Goal: Task Accomplishment & Management: Complete application form

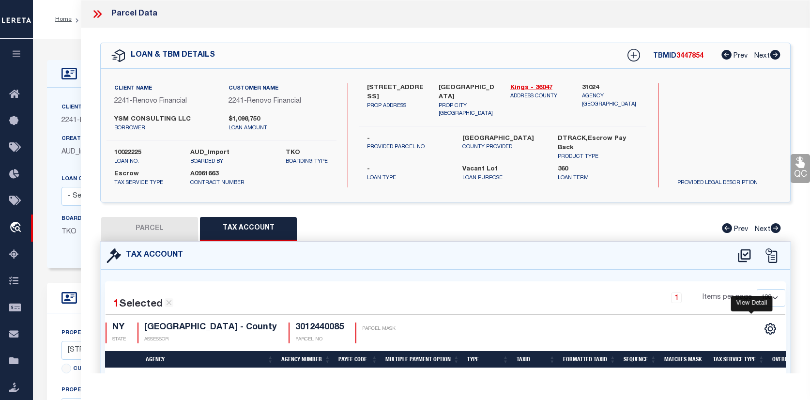
select select "100"
select select "25067"
select select "400"
select select "Escrow"
select select "4"
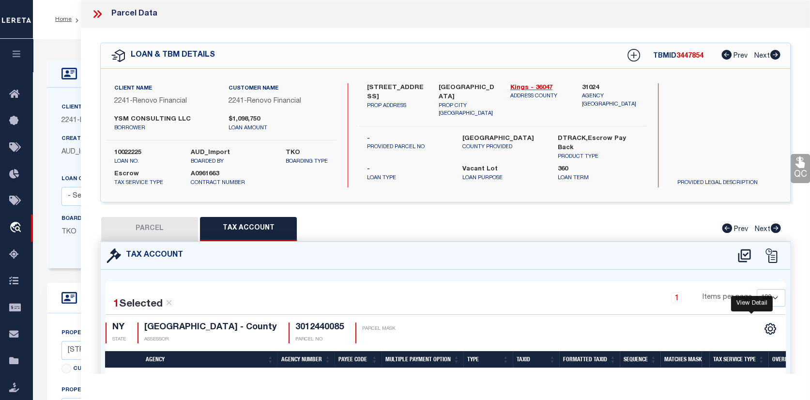
scroll to position [0, 178]
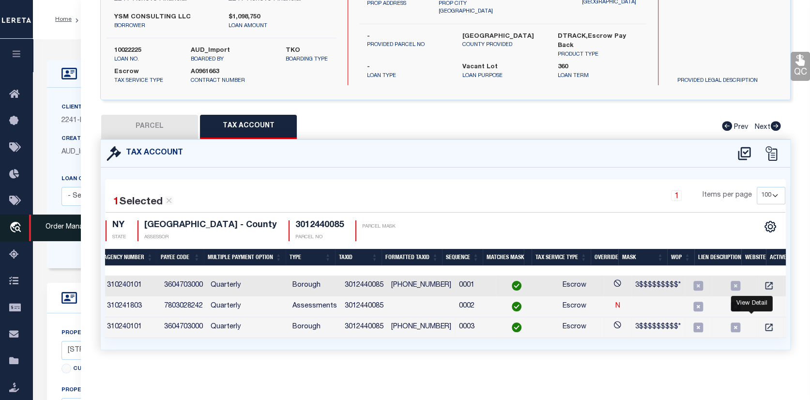
click at [18, 234] on icon "travel_explore" at bounding box center [17, 228] width 16 height 13
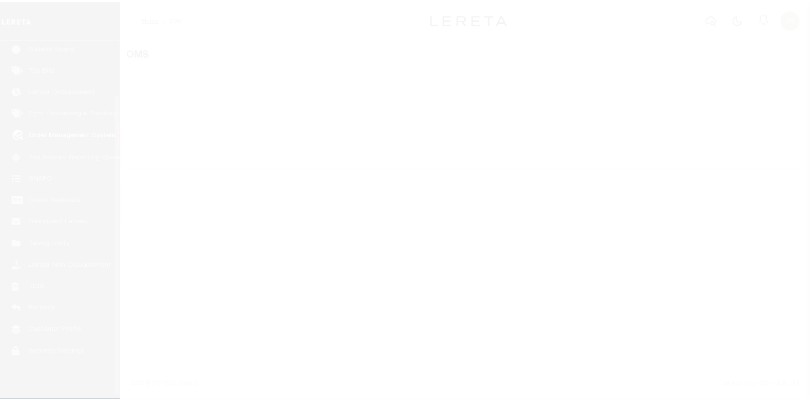
scroll to position [70, 0]
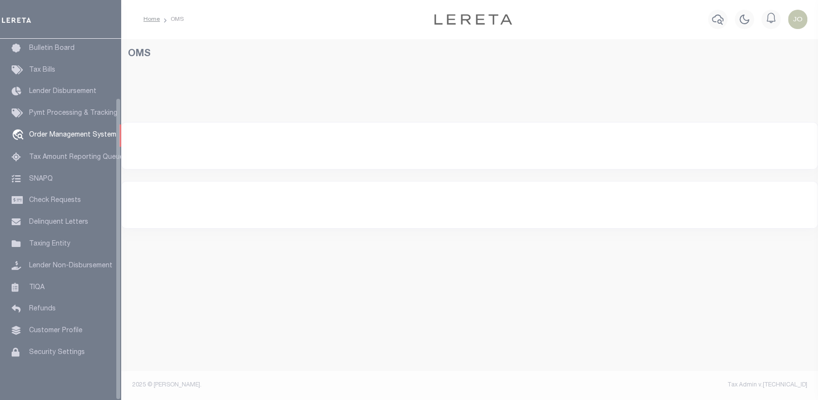
select select "200"
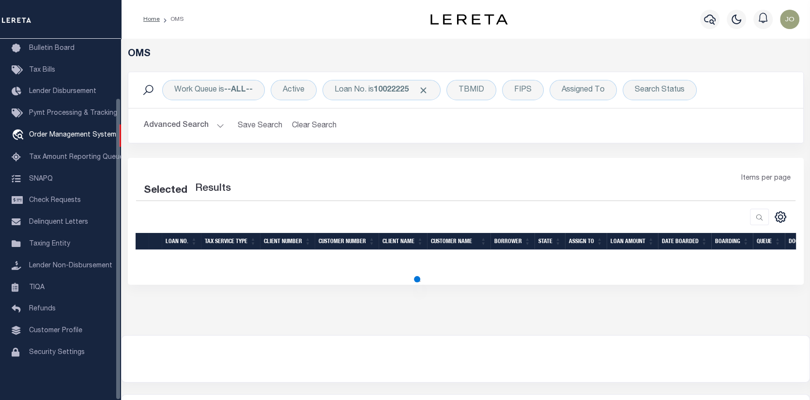
select select "200"
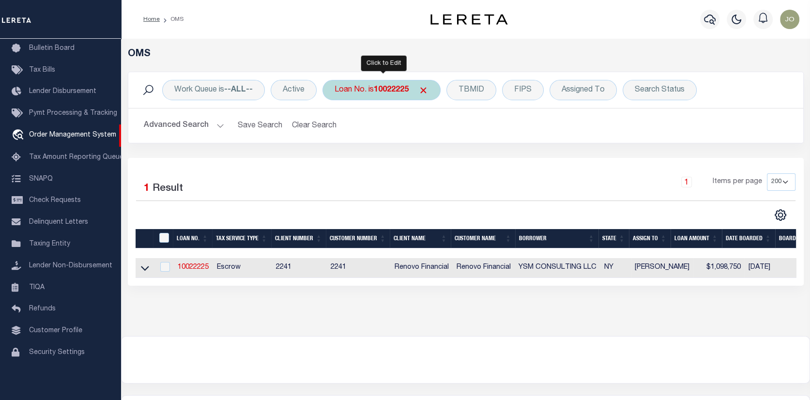
click at [432, 90] on div "Loan No. is 10022225" at bounding box center [382, 90] width 118 height 20
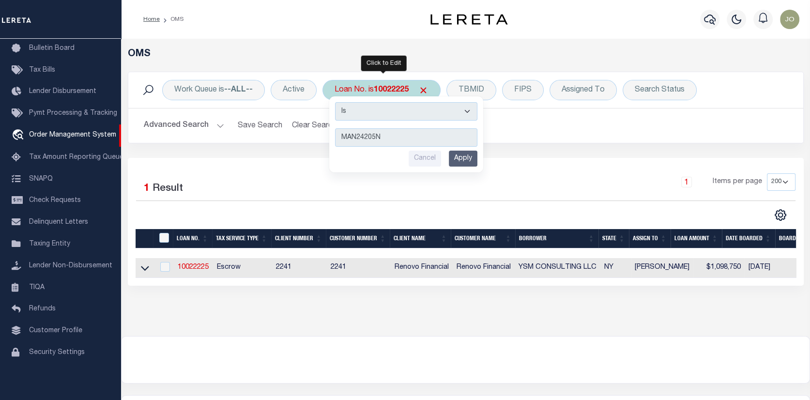
type input "MAN24205ND"
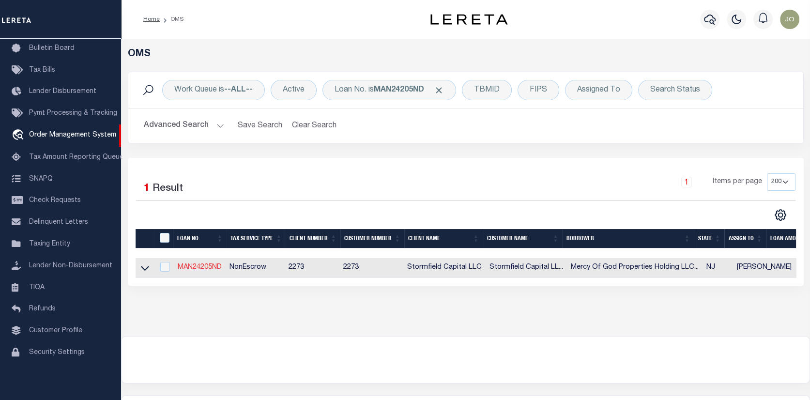
click at [206, 264] on link "MAN24205ND" at bounding box center [200, 267] width 44 height 7
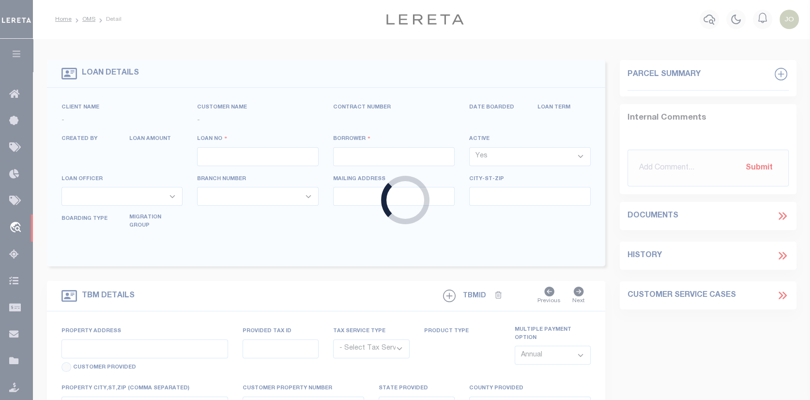
type input "MAN24205ND"
type input "Mercy Of God Properties Holding LLC - [GEOGRAPHIC_DATA], [GEOGRAPHIC_DATA]"
select select
type input "3 [PERSON_NAME]"
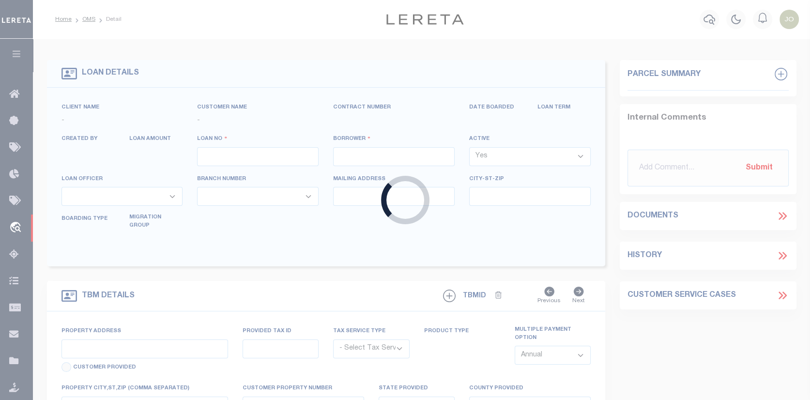
select select "10"
select select "NonEscrow"
select select "84862"
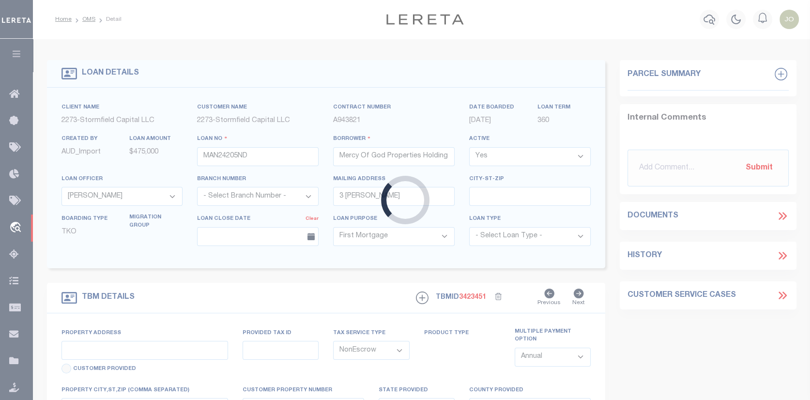
type input "[STREET_ADDRESS]"
type input "0714_340_21"
select select
type input "[GEOGRAPHIC_DATA]"
type input "NJ"
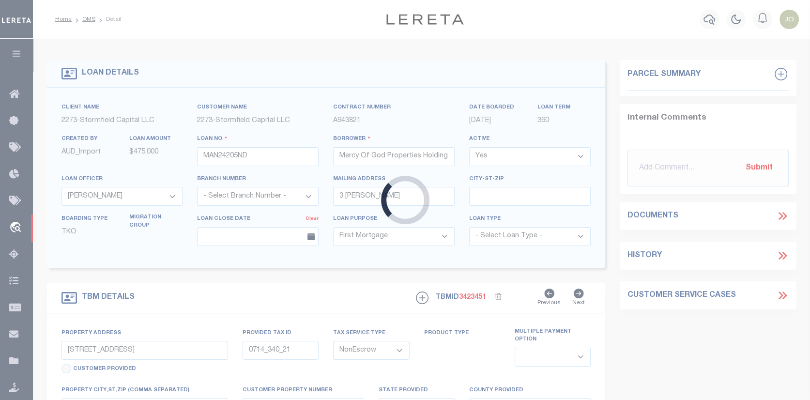
select select
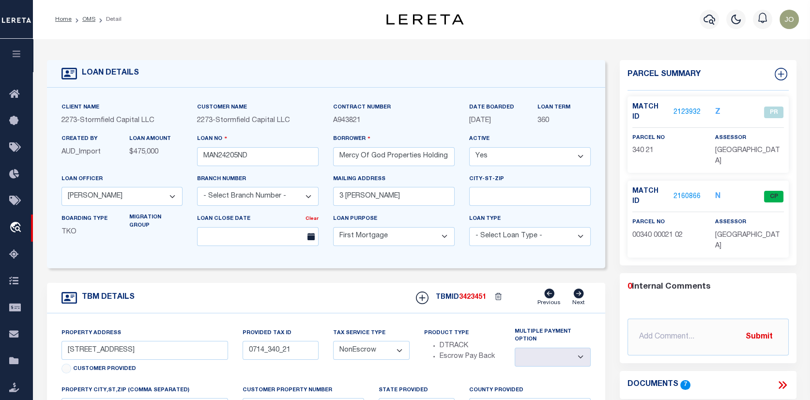
click at [695, 107] on p "2123932" at bounding box center [687, 112] width 27 height 11
click at [689, 108] on link "2123932" at bounding box center [687, 113] width 27 height 10
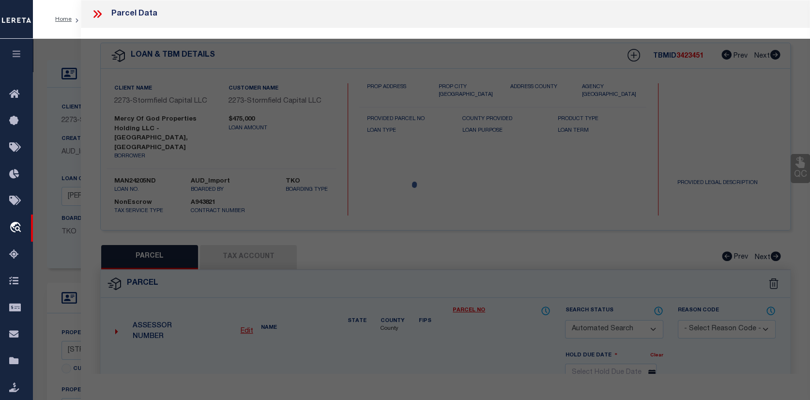
checkbox input "false"
select select "PR"
select select "PPR"
select select "AGW"
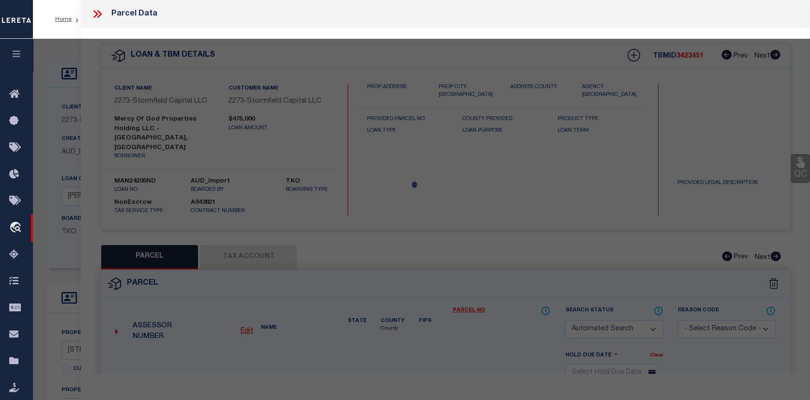
select select "ADD"
type input "591-597 S 18th"
type input "[GEOGRAPHIC_DATA]"
type textarea "Completed based on parcel no."
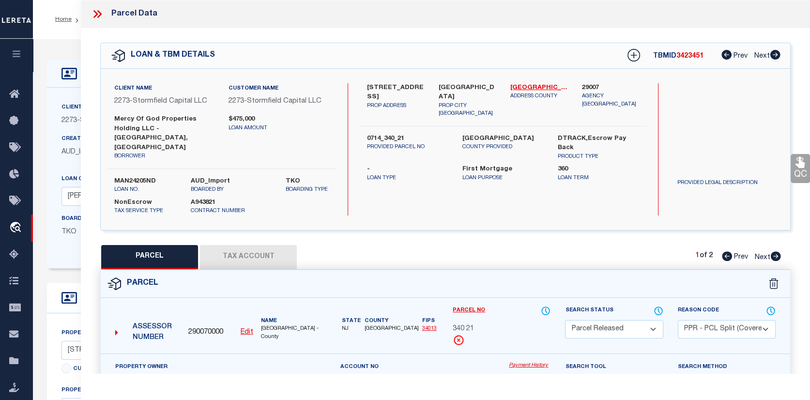
click at [522, 362] on link "Payment History" at bounding box center [530, 366] width 42 height 8
click at [539, 362] on link "Payment History" at bounding box center [530, 366] width 42 height 8
click at [270, 245] on button "Tax Account" at bounding box center [248, 257] width 97 height 24
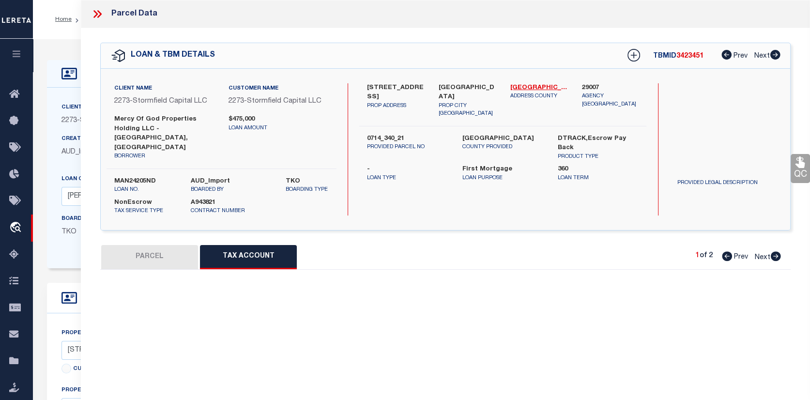
select select "100"
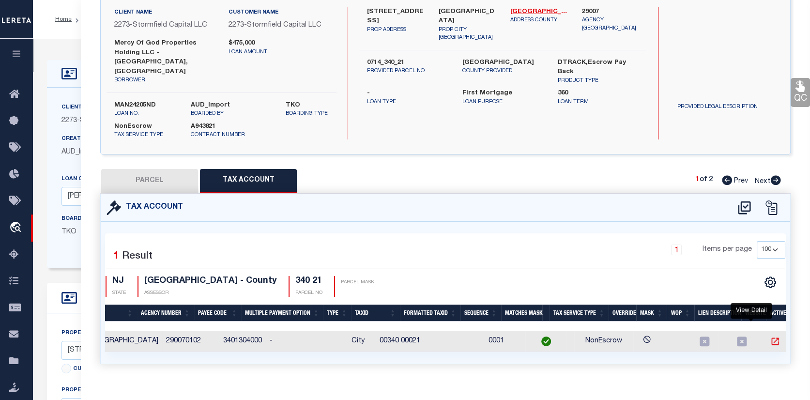
click at [772, 338] on icon "" at bounding box center [775, 341] width 7 height 7
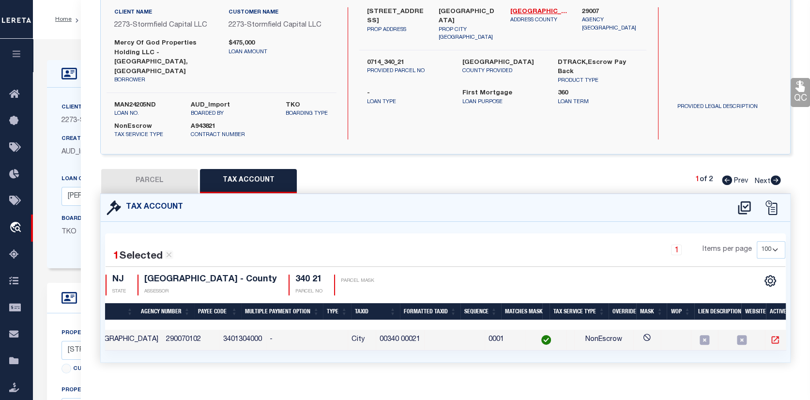
scroll to position [74, 0]
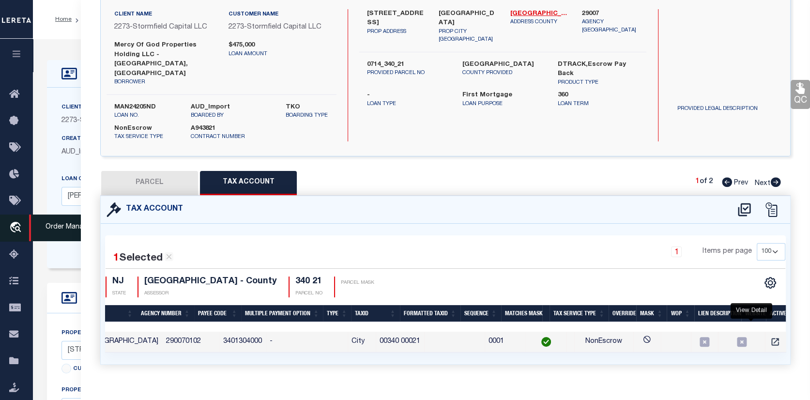
click at [15, 222] on icon "travel_explore" at bounding box center [17, 228] width 16 height 13
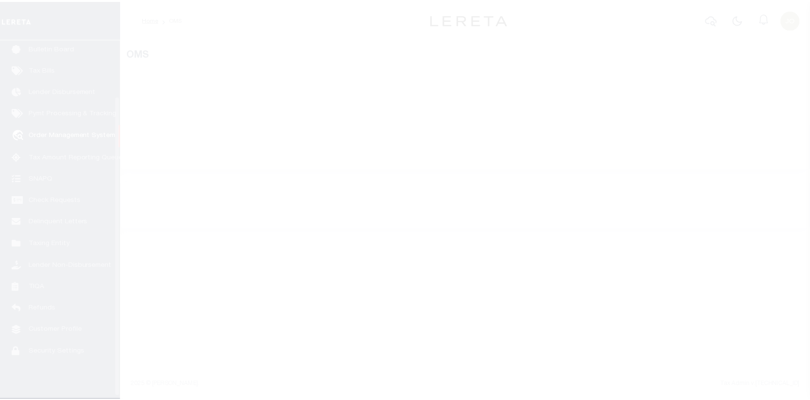
scroll to position [70, 0]
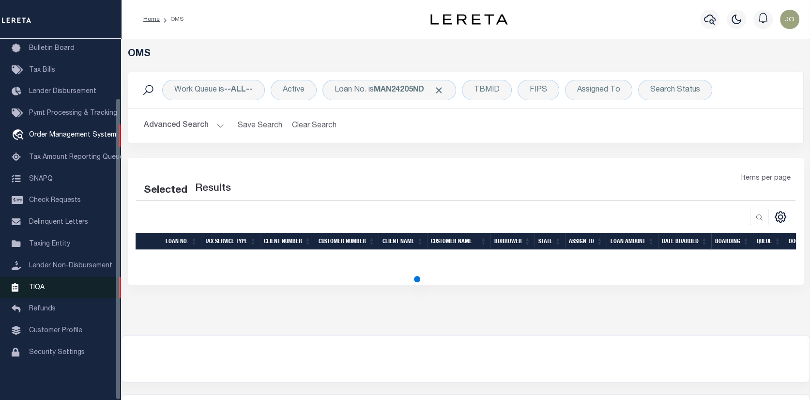
select select "200"
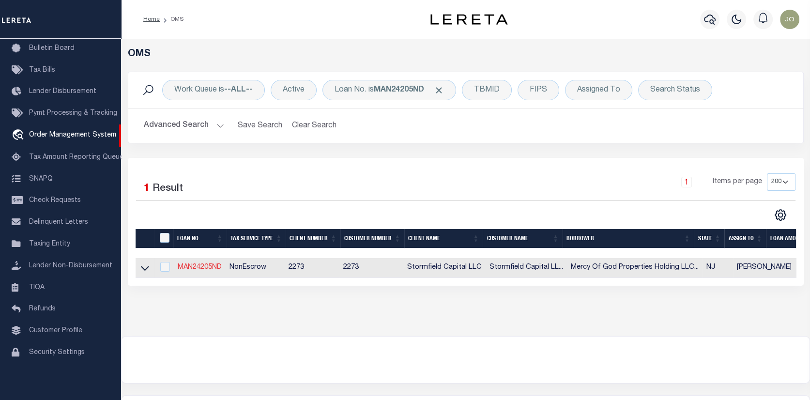
click at [207, 267] on link "MAN24205ND" at bounding box center [200, 267] width 44 height 7
type input "MAN24205ND"
type input "Mercy Of God Properties Holding LLC - [GEOGRAPHIC_DATA], [GEOGRAPHIC_DATA]"
select select
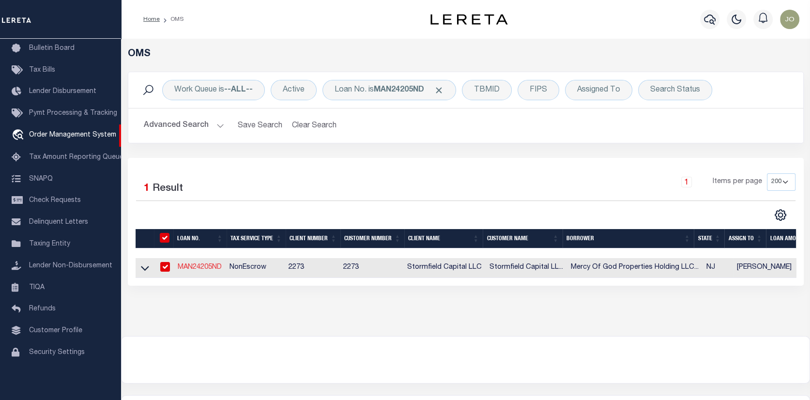
type input "3 [PERSON_NAME]"
select select "10"
select select "NonEscrow"
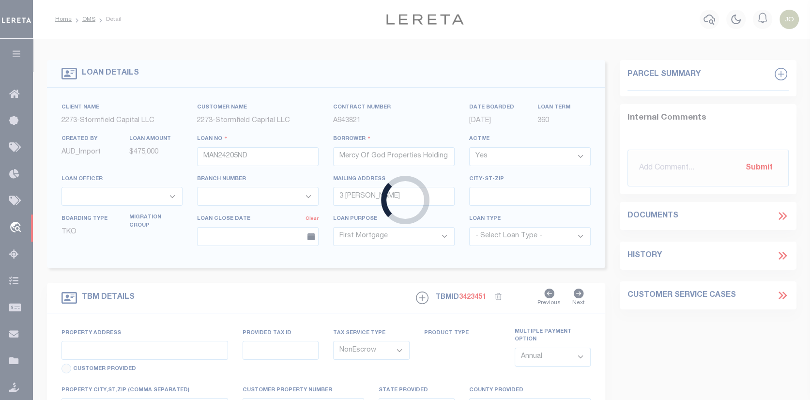
select select "84862"
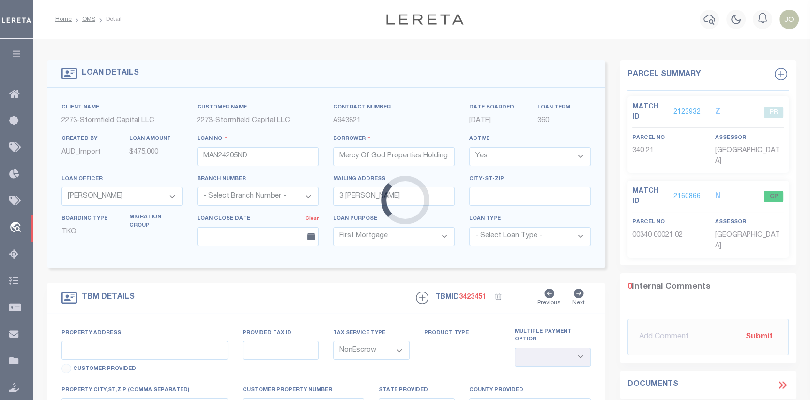
type input "[STREET_ADDRESS]"
type input "0714_340_21"
select select
type input "[GEOGRAPHIC_DATA]"
type input "NJ"
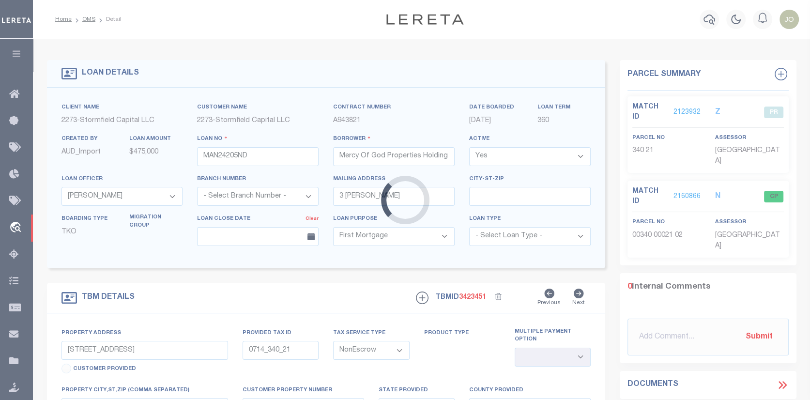
select select
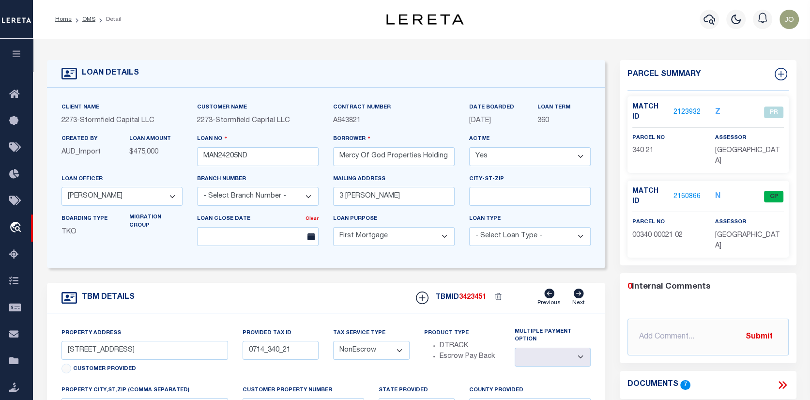
click at [685, 108] on link "2123932" at bounding box center [687, 113] width 27 height 10
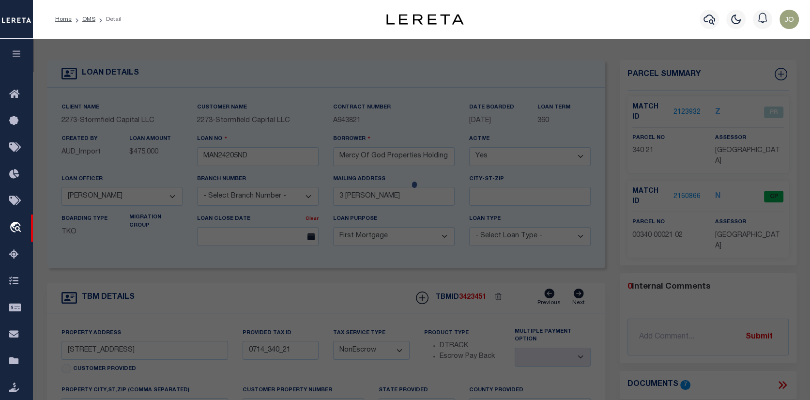
checkbox input "false"
select select "PR"
select select "PPR"
select select "AGW"
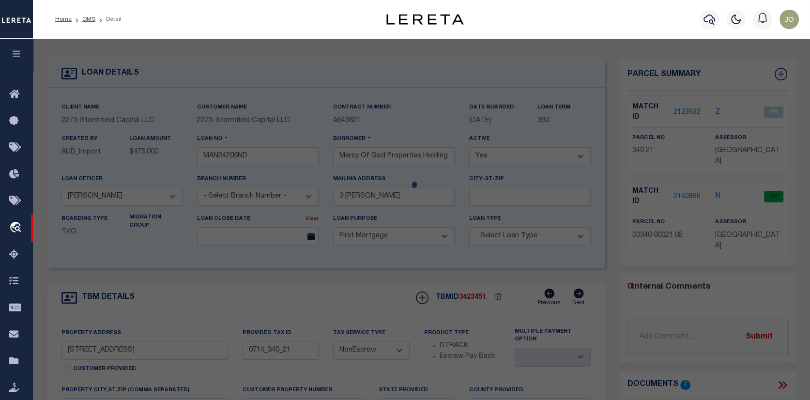
select select "ADD"
type input "591-597 S 18th"
type input "[GEOGRAPHIC_DATA]"
type textarea "Completed based on parcel no."
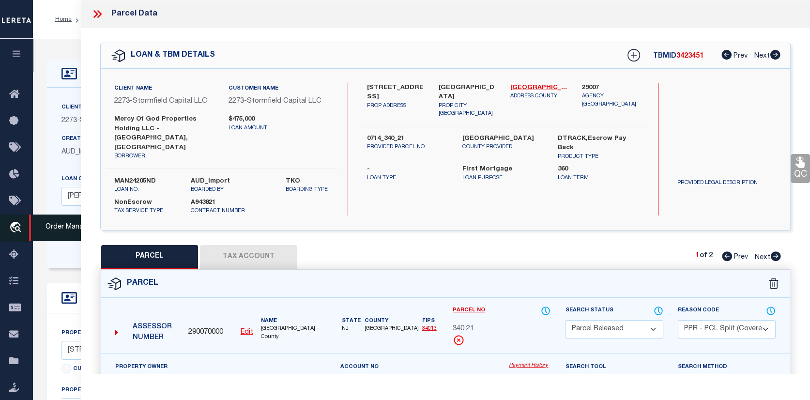
click at [17, 224] on icon "travel_explore" at bounding box center [17, 228] width 16 height 13
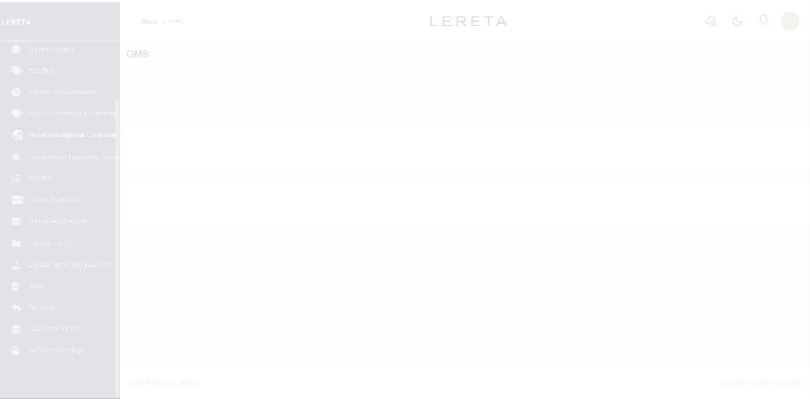
scroll to position [70, 0]
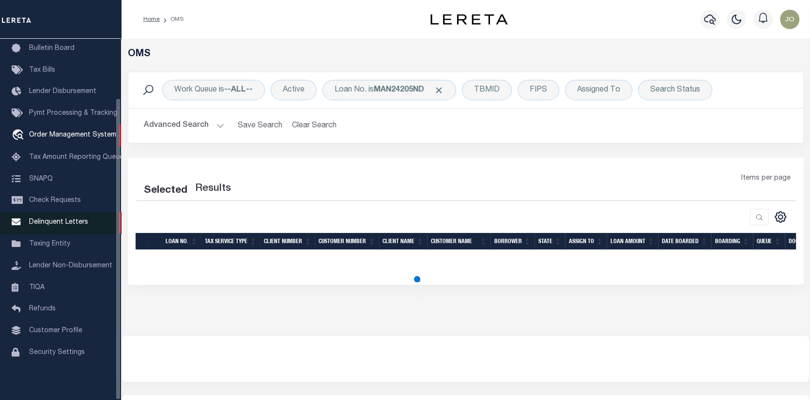
select select "200"
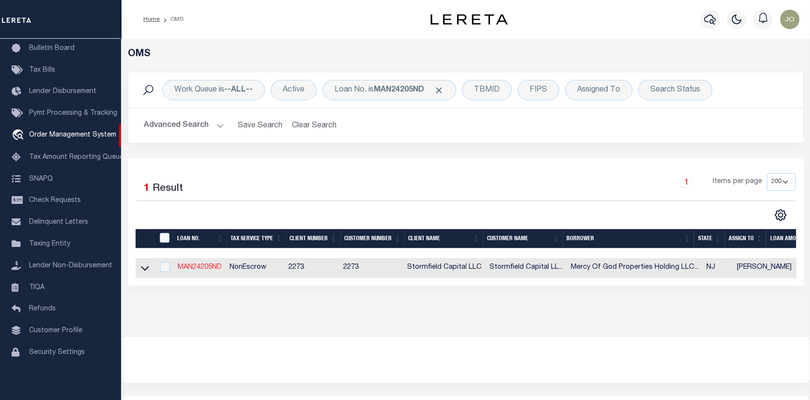
click at [196, 265] on link "MAN24205ND" at bounding box center [200, 267] width 44 height 7
type input "MAN24205ND"
type input "Mercy Of God Properties Holding LLC - [GEOGRAPHIC_DATA], [GEOGRAPHIC_DATA]"
select select
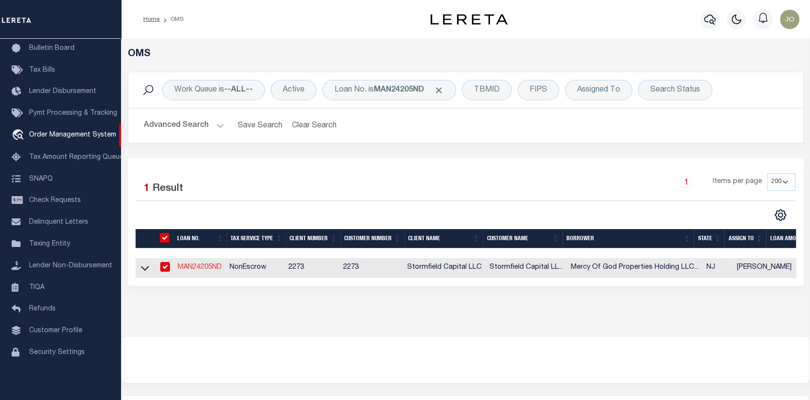
type input "3 [PERSON_NAME]"
select select "10"
select select "NonEscrow"
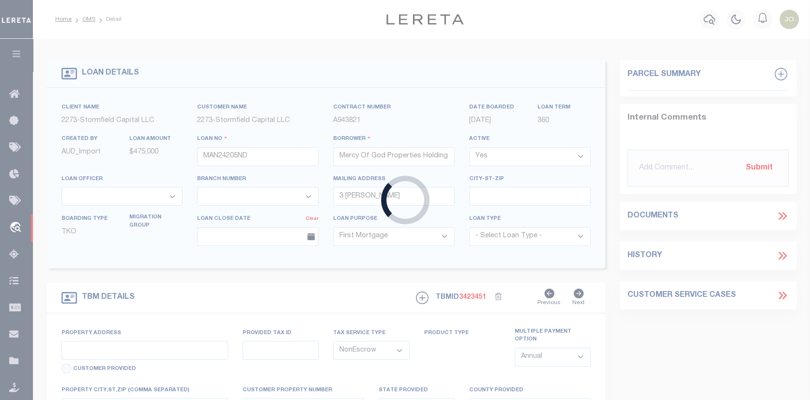
type input "[STREET_ADDRESS]"
type input "0714_340_21"
select select
type input "[GEOGRAPHIC_DATA]"
type input "NJ"
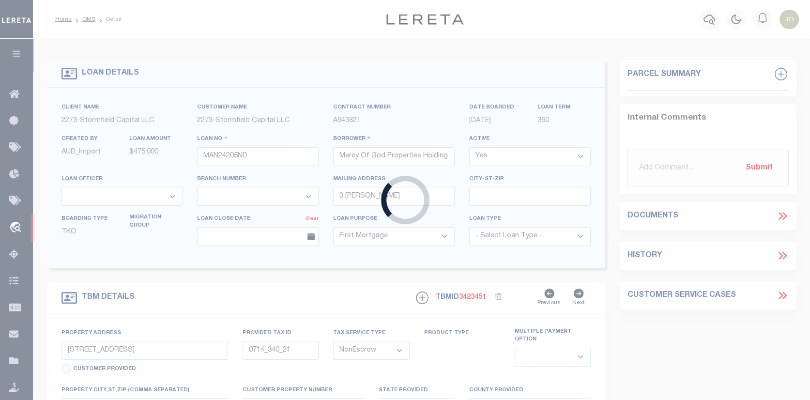
select select
select select "84862"
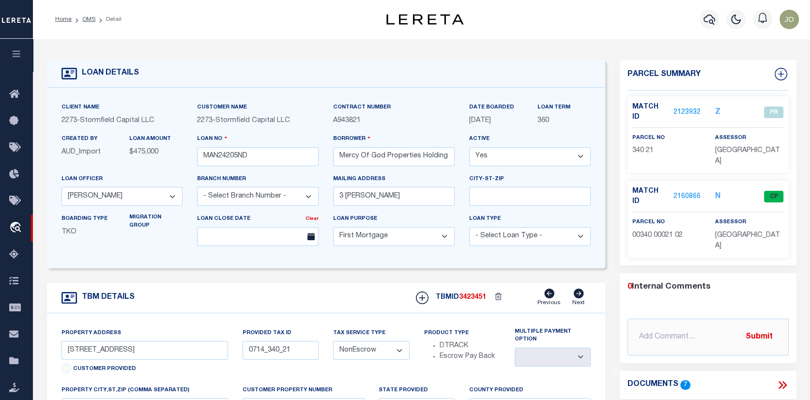
click at [687, 192] on link "2160866" at bounding box center [687, 197] width 27 height 10
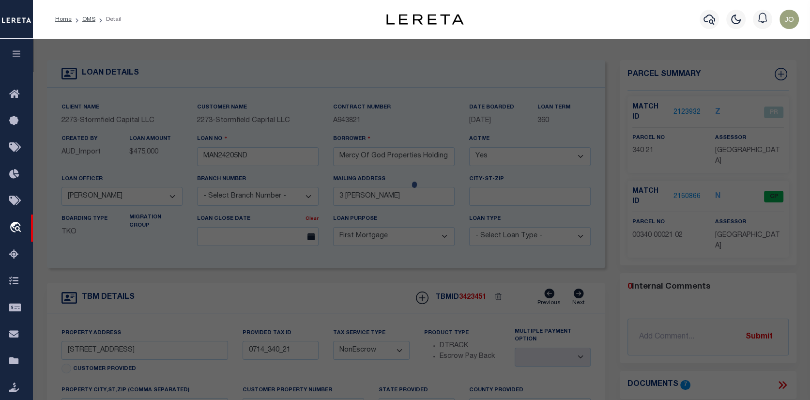
checkbox input "false"
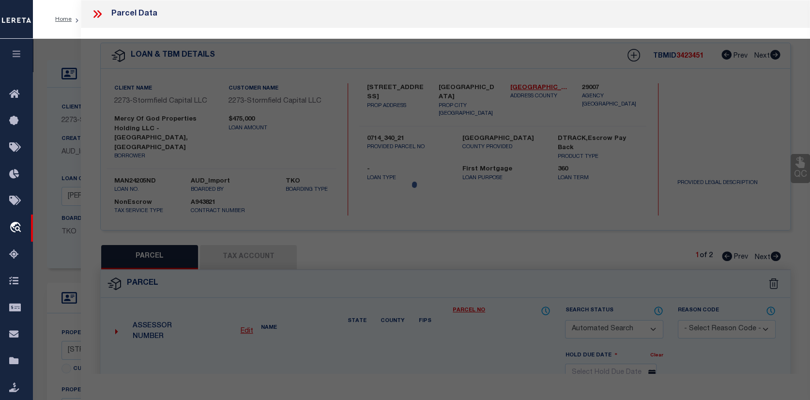
select select "CP"
select select "ACT"
select select "AGW"
select select "ADD"
type input "[STREET_ADDRESS]"
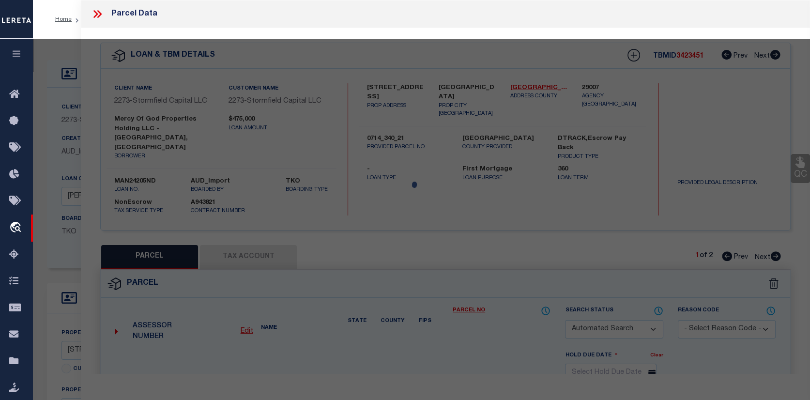
checkbox input "false"
type input "[GEOGRAPHIC_DATA]"
type textarea "LOT:21.02 BLK:340 DIST:14 CITY/[GEOGRAPHIC_DATA]/TWP:[GEOGRAPHIC_DATA] MAP REF:…"
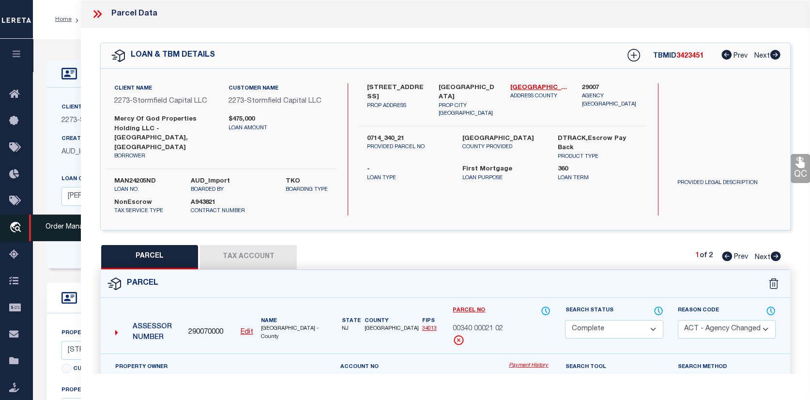
click at [19, 228] on icon "travel_explore" at bounding box center [17, 228] width 16 height 13
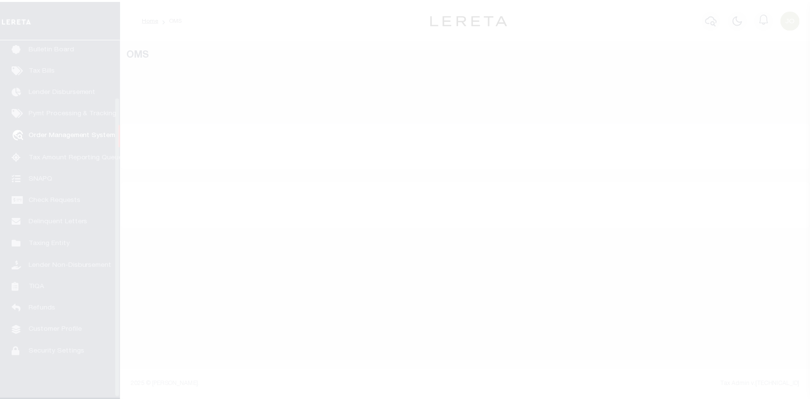
scroll to position [70, 0]
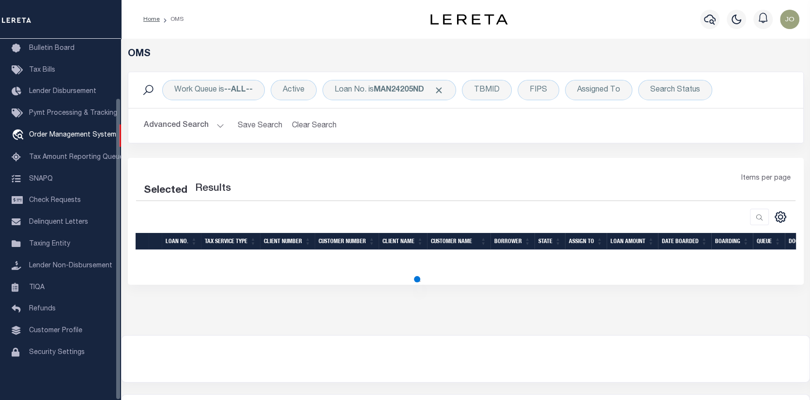
select select "200"
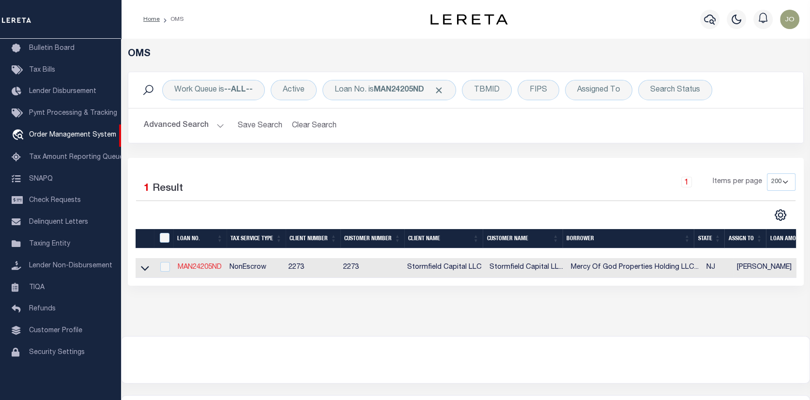
click at [190, 268] on link "MAN24205ND" at bounding box center [200, 267] width 44 height 7
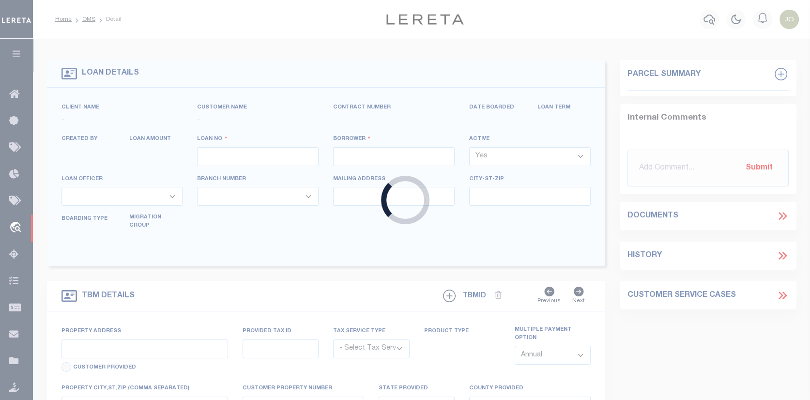
type input "MAN24205ND"
type input "Mercy Of God Properties Holding LLC - [GEOGRAPHIC_DATA], [GEOGRAPHIC_DATA]"
select select
type input "3 [PERSON_NAME]"
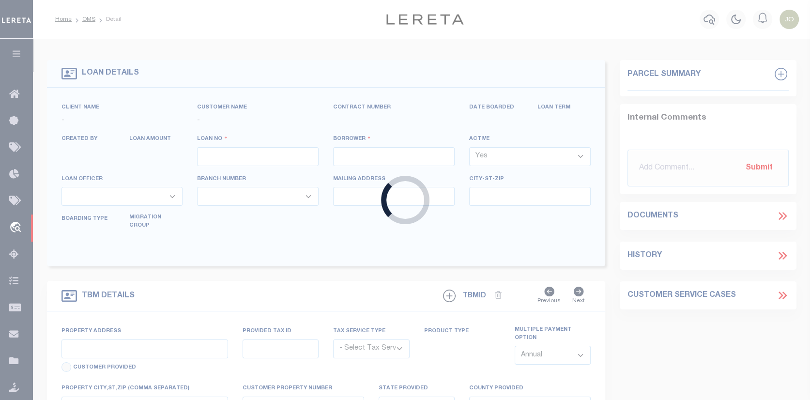
select select "10"
select select "NonEscrow"
select select "84862"
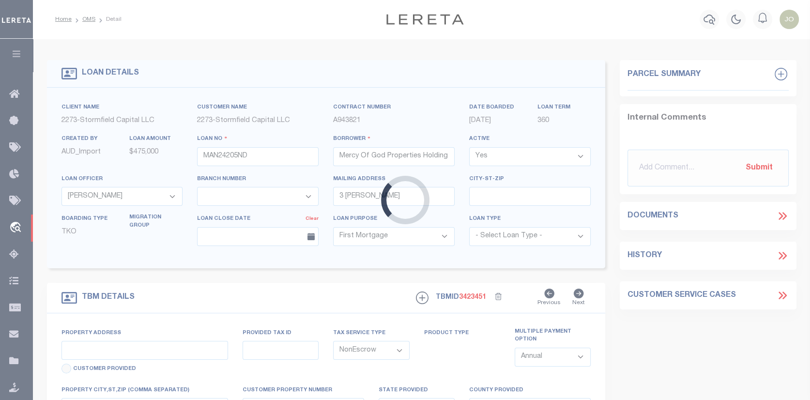
type input "[STREET_ADDRESS]"
type input "0714_340_21"
select select
type input "[GEOGRAPHIC_DATA]"
type input "NJ"
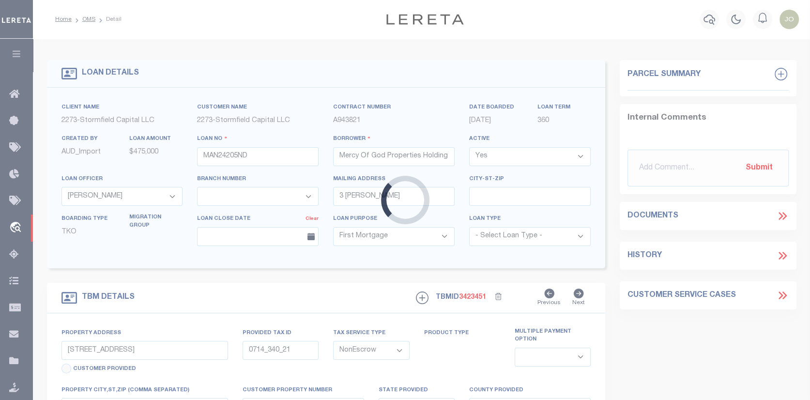
select select
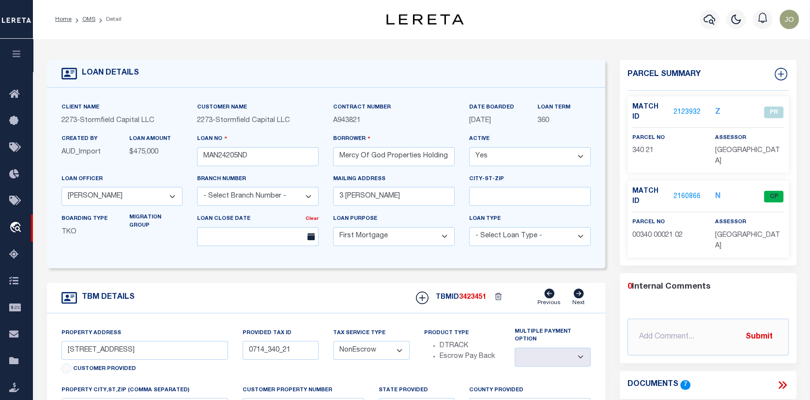
click at [692, 192] on link "2160866" at bounding box center [687, 197] width 27 height 10
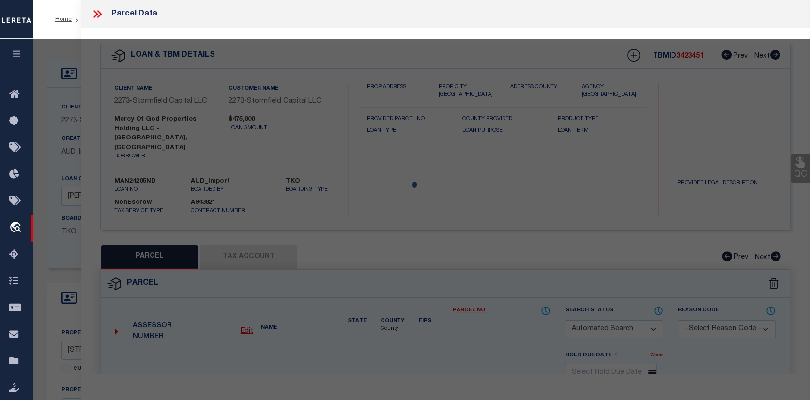
checkbox input "false"
select select "CP"
select select "ACT"
select select "AGW"
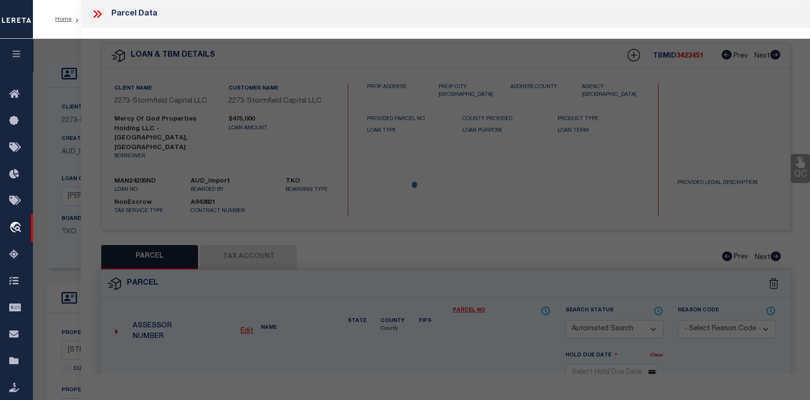
select select "ADD"
type input "593 S 18TH ST"
checkbox input "false"
type input "NEWARK, NJ 07103"
type textarea "LOT:21.02 BLK:340 DIST:14 CITY/MUNI/TWP:NEWARK CITY MAP REF:TAX MAP 69"
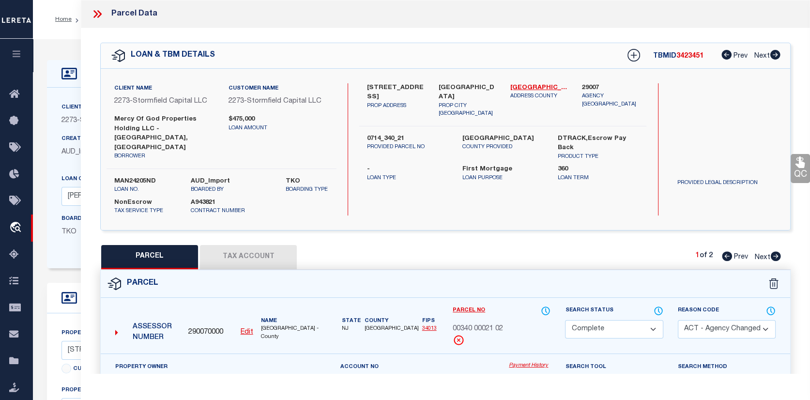
click at [529, 362] on link "Payment History" at bounding box center [530, 366] width 42 height 8
click at [21, 225] on icon "travel_explore" at bounding box center [17, 228] width 16 height 13
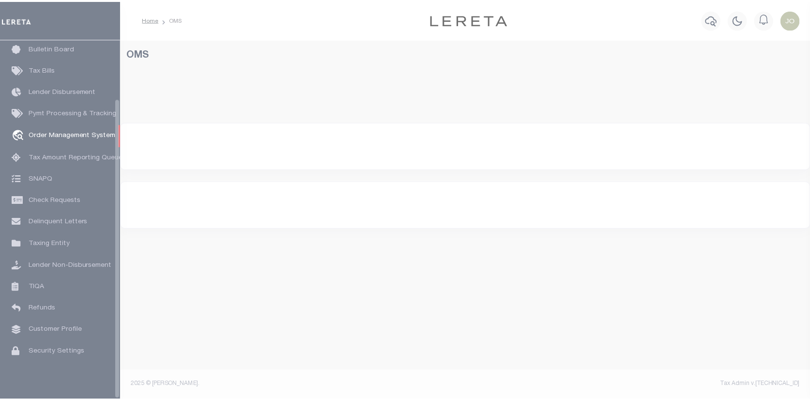
scroll to position [70, 0]
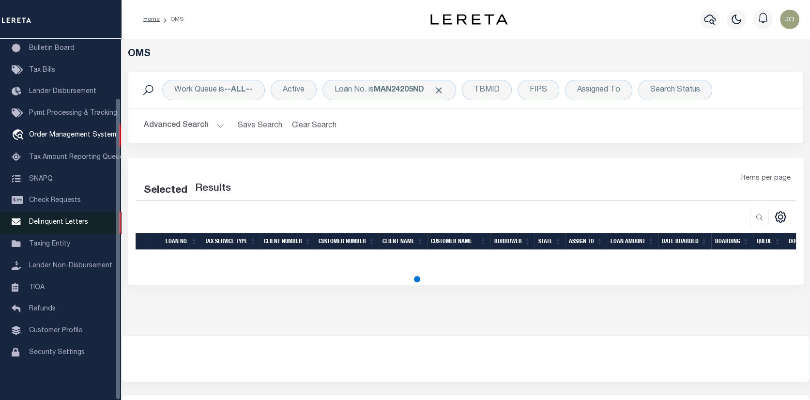
select select "200"
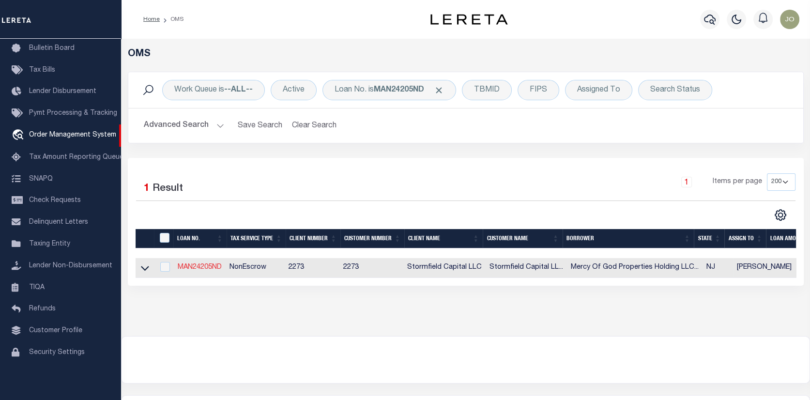
click at [210, 268] on link "MAN24205ND" at bounding box center [200, 267] width 44 height 7
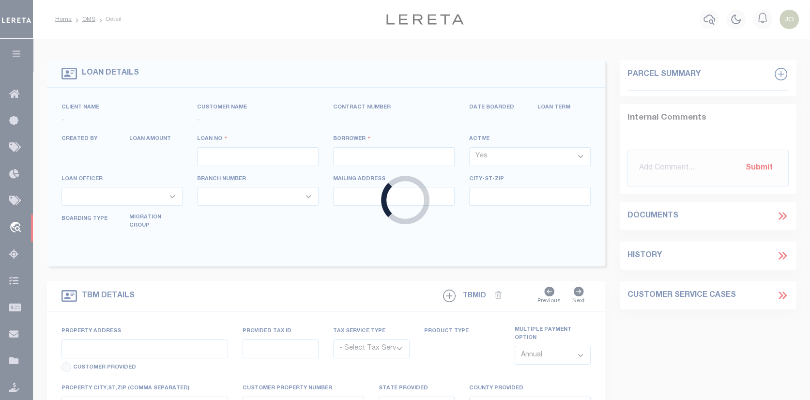
type input "MAN24205ND"
type input "Mercy Of God Properties Holding LLC - [GEOGRAPHIC_DATA], [GEOGRAPHIC_DATA]"
select select
type input "3 [PERSON_NAME]"
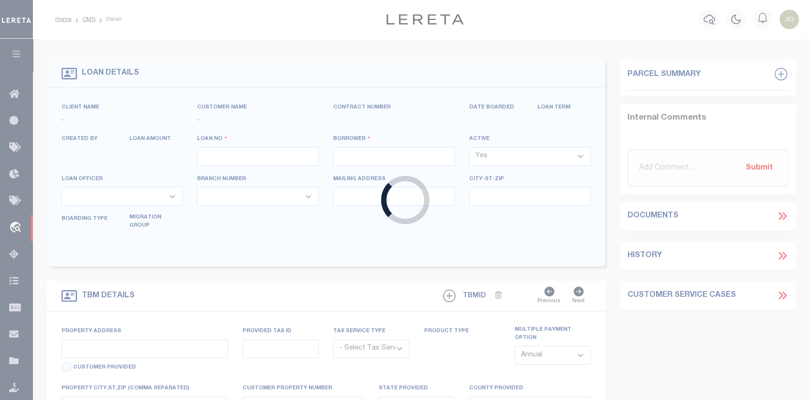
select select "10"
select select "NonEscrow"
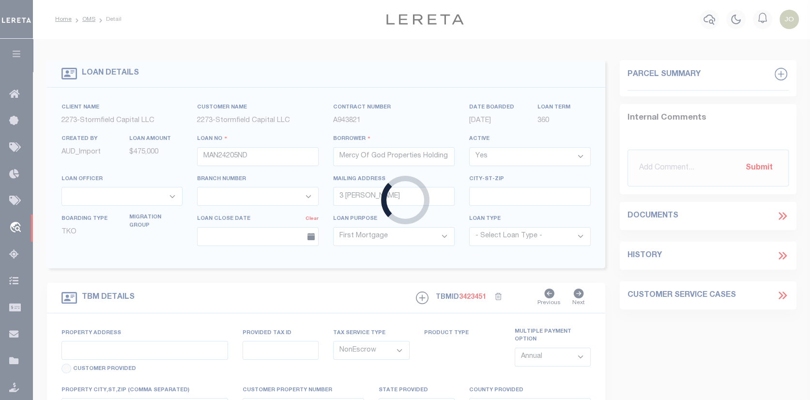
type input "[STREET_ADDRESS]"
type input "0714_340_21"
select select
type input "[GEOGRAPHIC_DATA]"
type input "NJ"
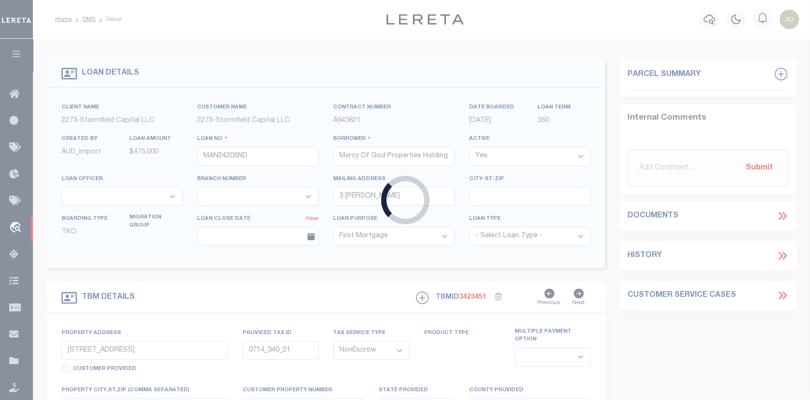
select select
select select "84862"
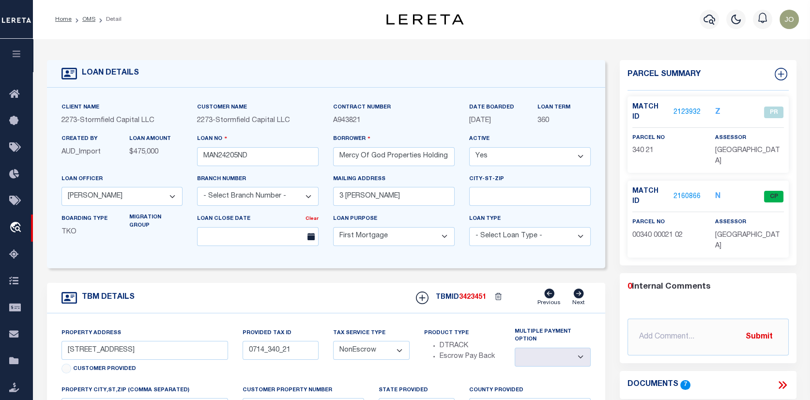
click at [683, 108] on link "2123932" at bounding box center [687, 113] width 27 height 10
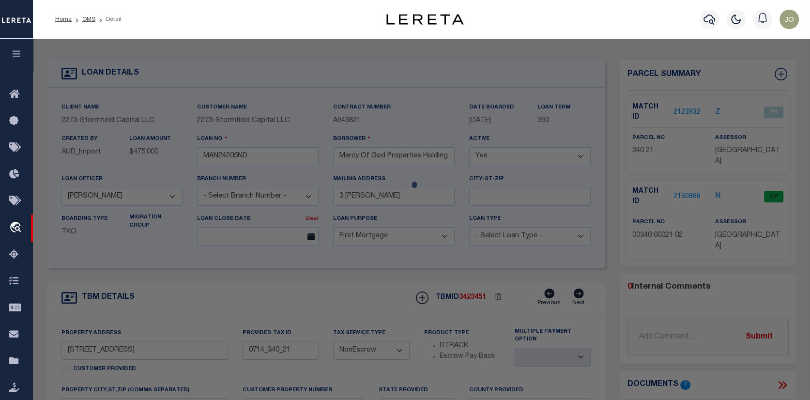
checkbox input "false"
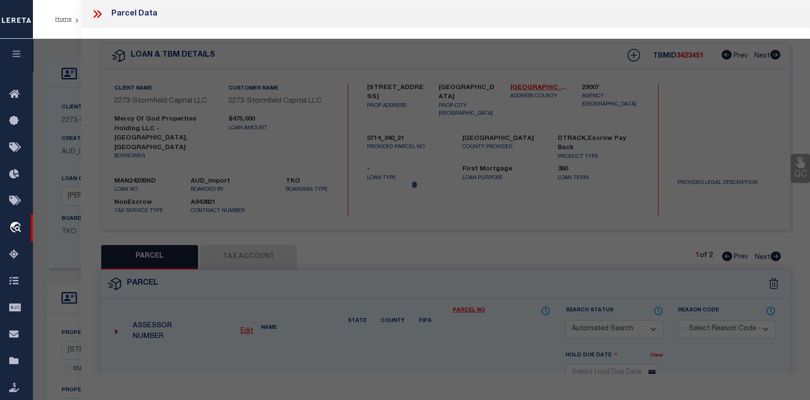
select select "PR"
select select "PPR"
select select "AGW"
select select "ADD"
type input "591-597 S 18th"
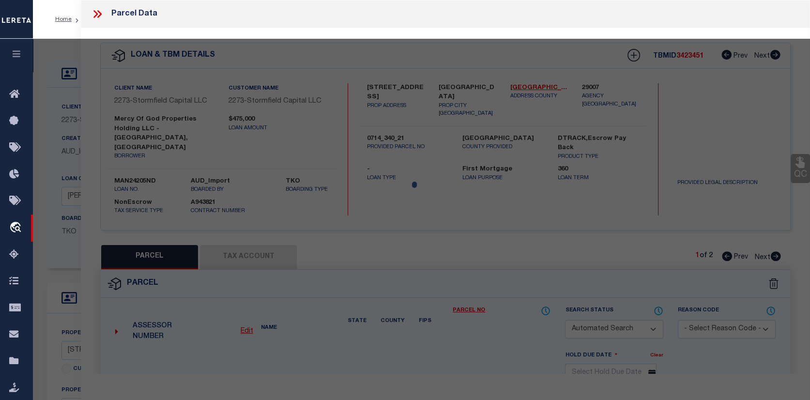
type input "Newark NJ 07103"
type textarea "Completed based on parcel no."
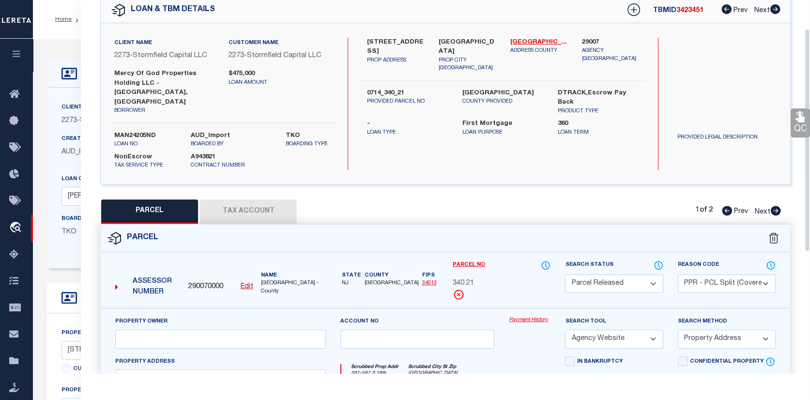
scroll to position [48, 0]
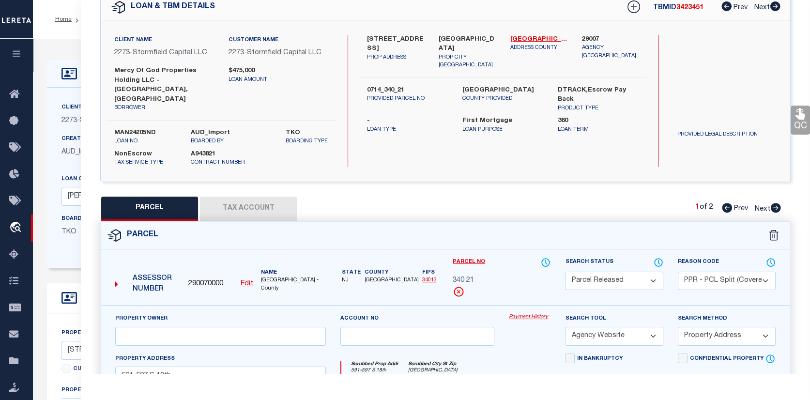
click at [540, 313] on link "Payment History" at bounding box center [530, 317] width 42 height 8
click at [14, 227] on icon "travel_explore" at bounding box center [17, 228] width 16 height 13
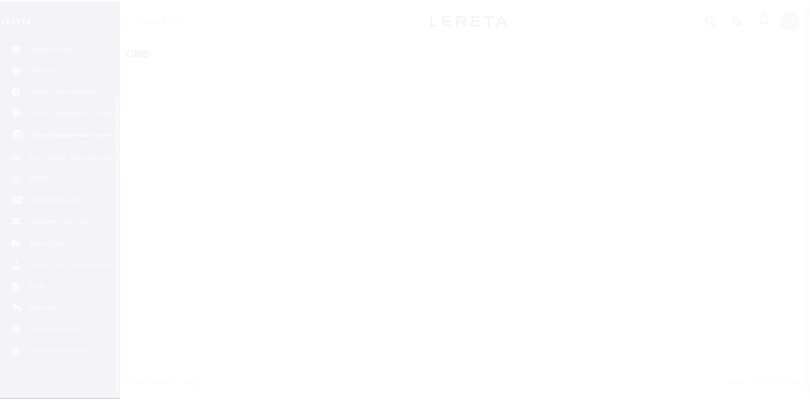
scroll to position [70, 0]
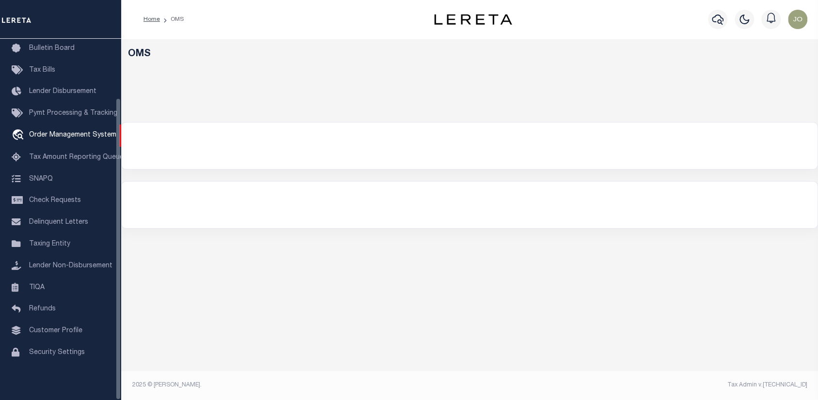
select select "200"
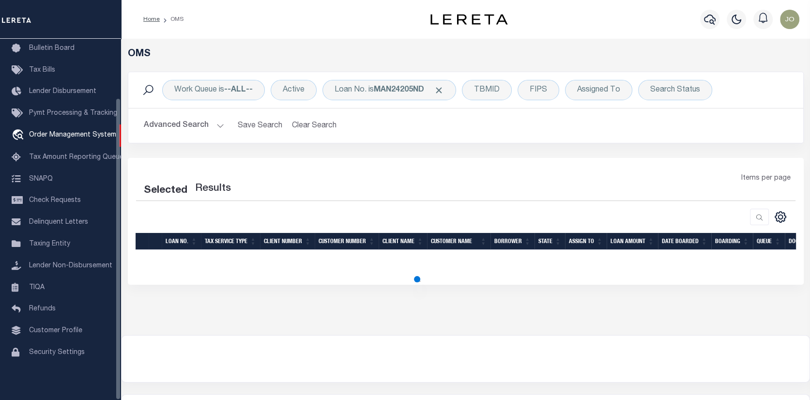
select select "200"
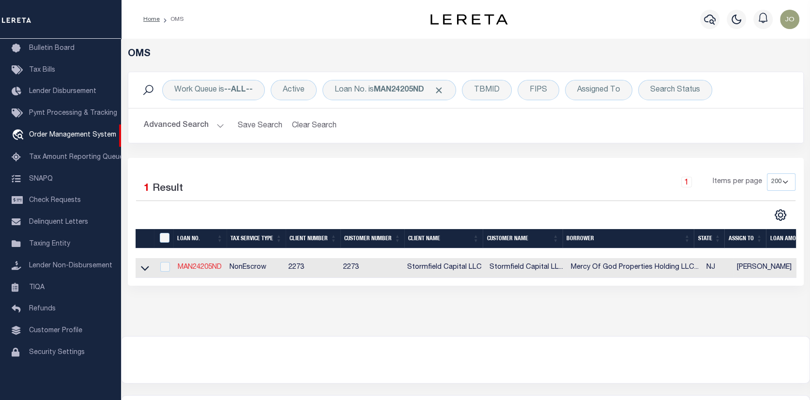
click at [212, 270] on link "MAN24205ND" at bounding box center [200, 267] width 44 height 7
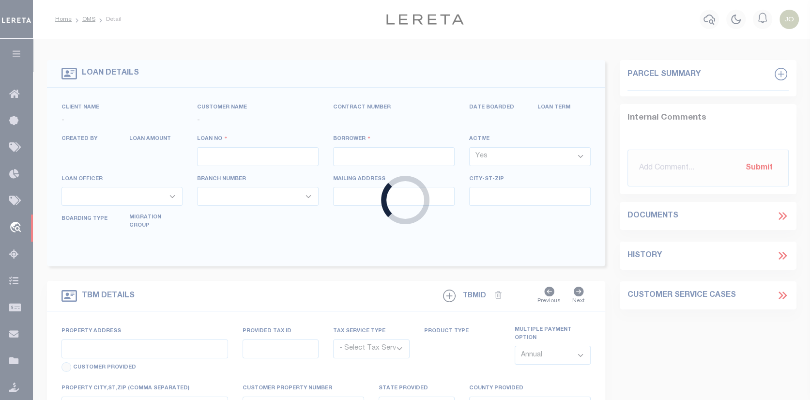
type input "MAN24205ND"
type input "Mercy Of God Properties Holding LLC - Newark, NJ"
select select
type input "3 Poe Pl"
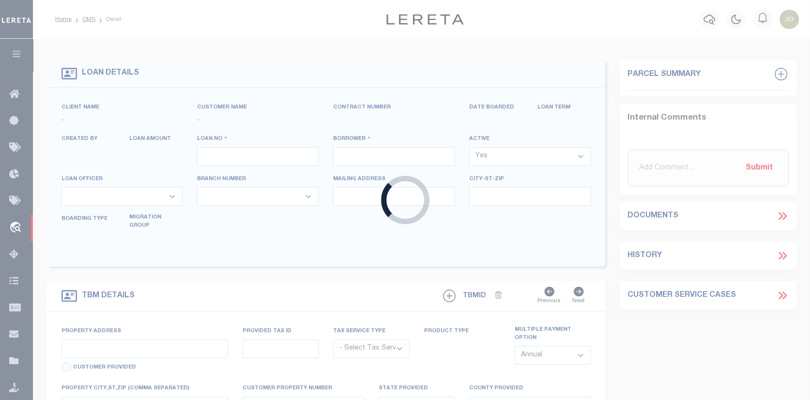
select select "10"
select select "NonEscrow"
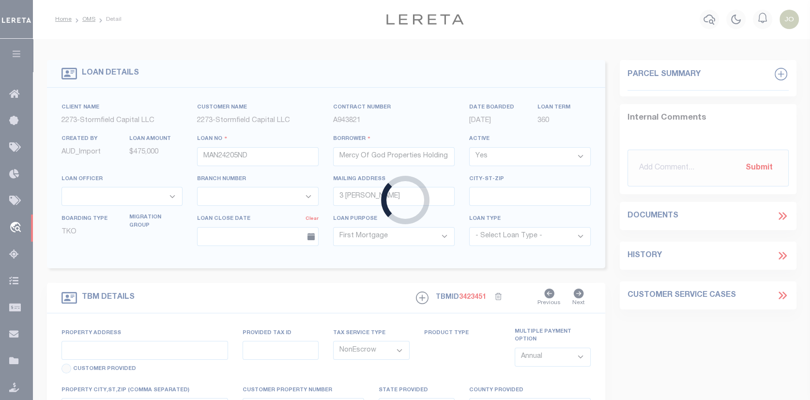
type input "593 S 18th St"
type input "0714_340_21"
select select
type input "Newark NJ 07103"
type input "NJ"
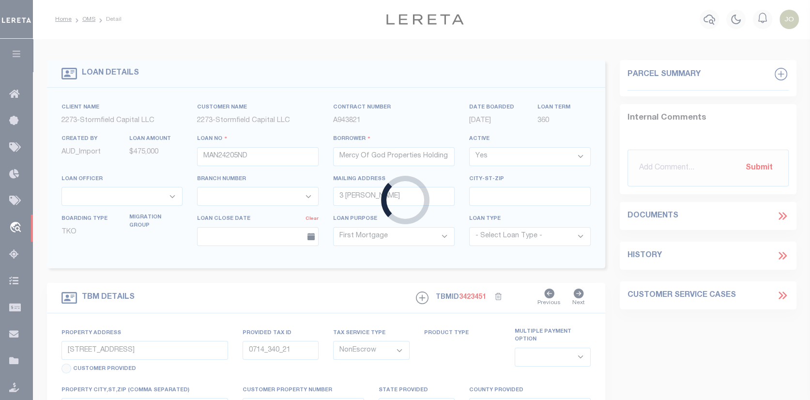
select select
select select "84862"
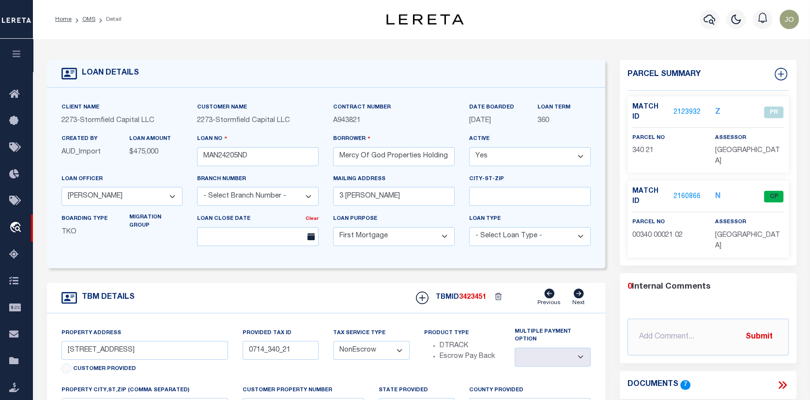
click at [782, 379] on icon at bounding box center [783, 385] width 13 height 13
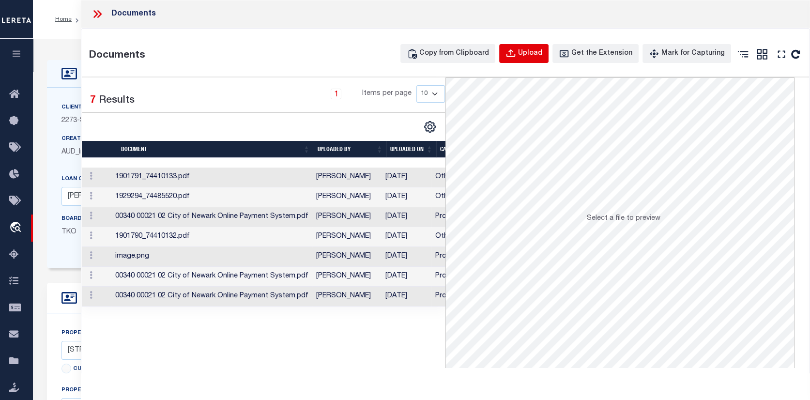
click at [533, 48] on div "Upload" at bounding box center [530, 53] width 24 height 11
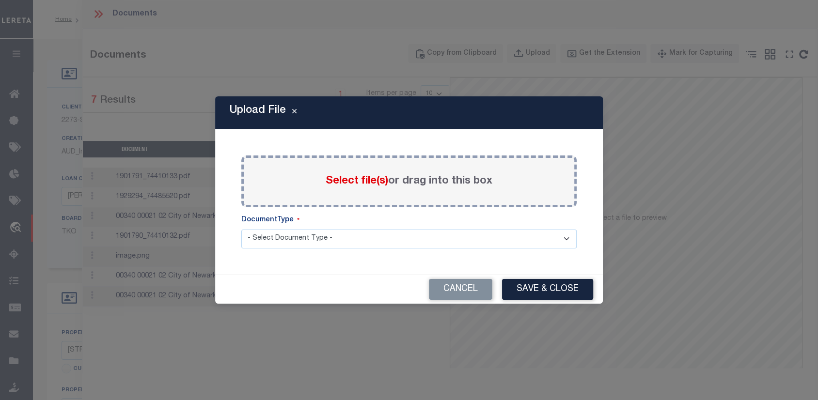
click at [366, 179] on span "Select file(s)" at bounding box center [357, 181] width 62 height 11
click at [0, 0] on input "Select file(s) or drag into this box" at bounding box center [0, 0] width 0 height 0
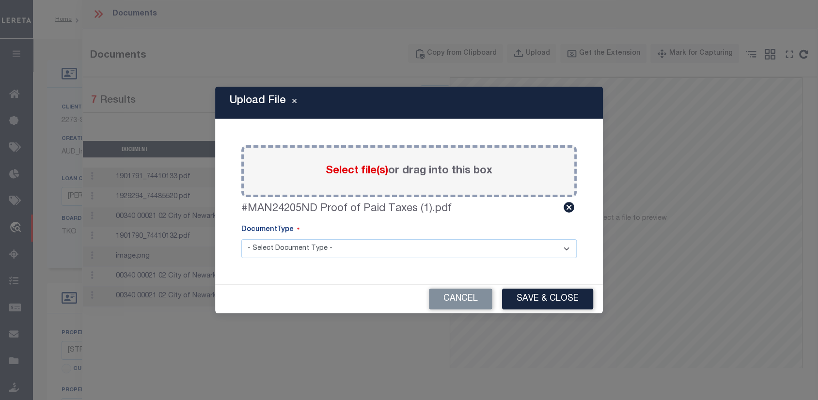
click at [571, 249] on select "- Select Document Type - Tax Service Documents" at bounding box center [408, 248] width 335 height 19
select select "TAX"
click at [241, 239] on select "- Select Document Type - Tax Service Documents" at bounding box center [408, 248] width 335 height 19
click at [538, 293] on button "Save & Close" at bounding box center [547, 299] width 91 height 21
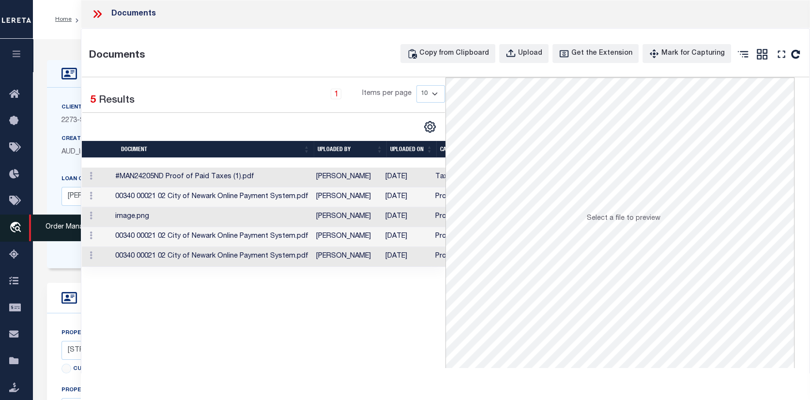
click at [16, 227] on icon "travel_explore" at bounding box center [17, 228] width 16 height 13
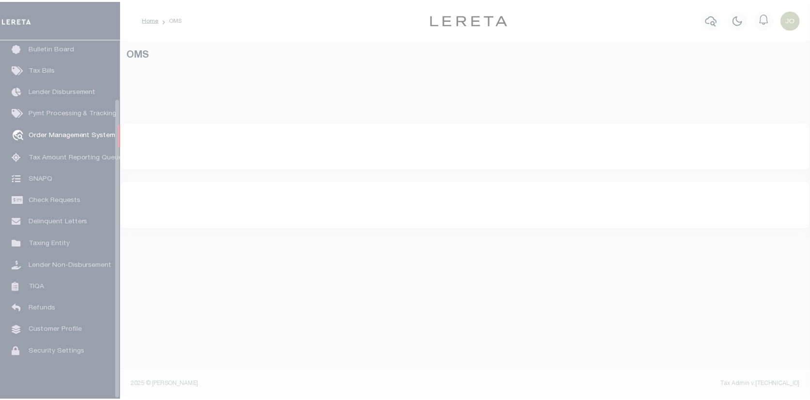
scroll to position [70, 0]
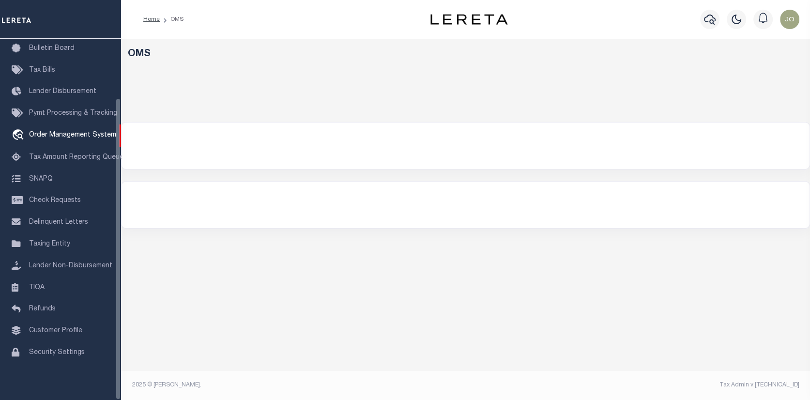
select select "200"
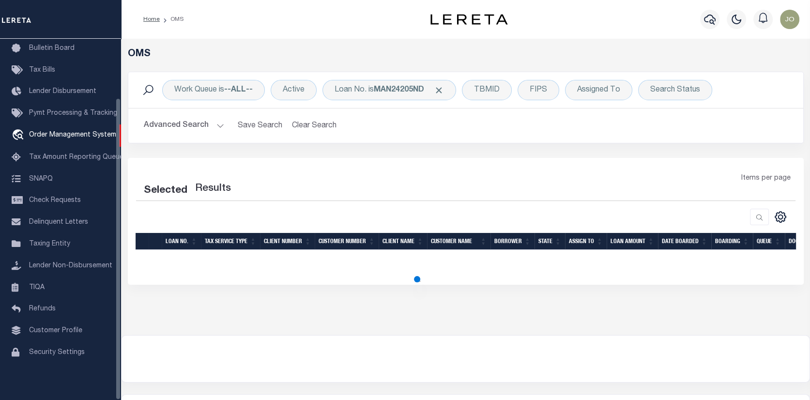
select select "200"
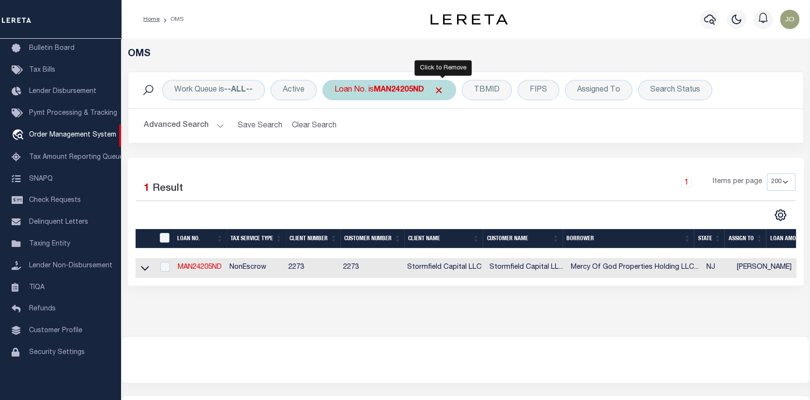
click at [440, 89] on span "Click to Remove" at bounding box center [439, 90] width 10 height 10
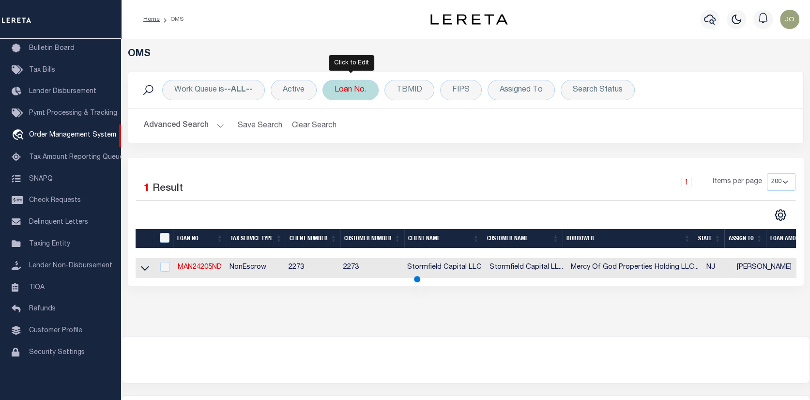
click at [361, 87] on div "Loan No." at bounding box center [351, 90] width 56 height 20
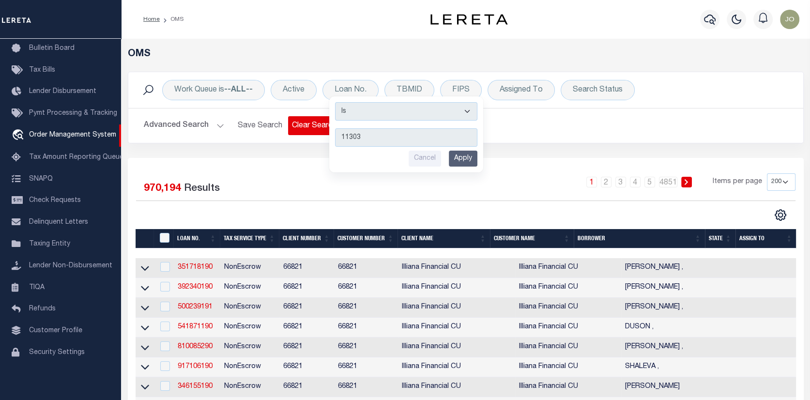
type input "113036"
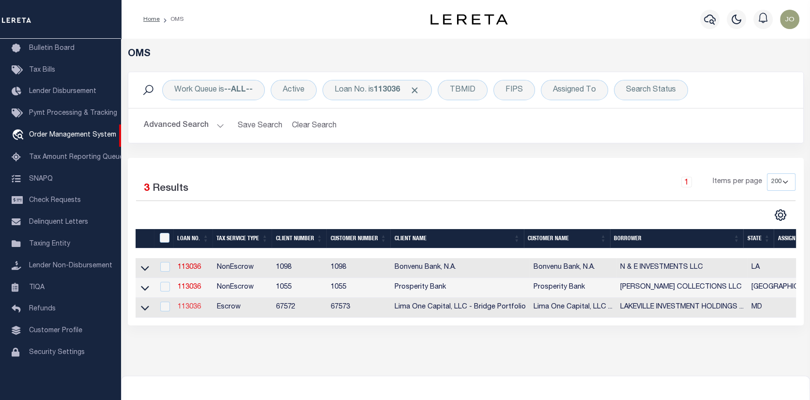
click at [193, 310] on link "113036" at bounding box center [189, 307] width 23 height 7
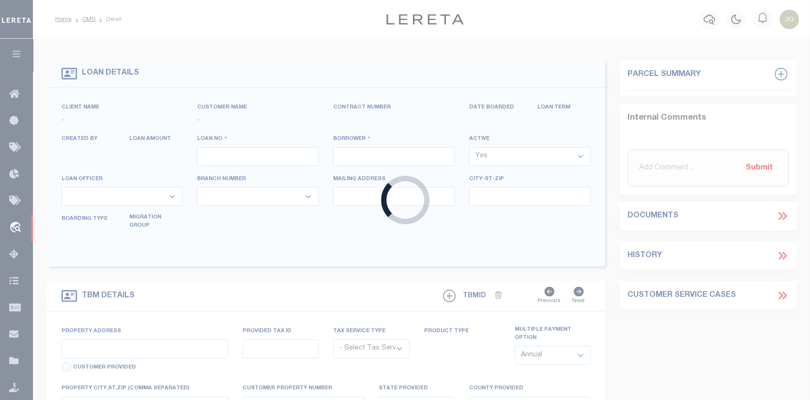
type input "113036"
type input "LAKEVILLE INVESTMENT HOLDINGS II, LL"
select select
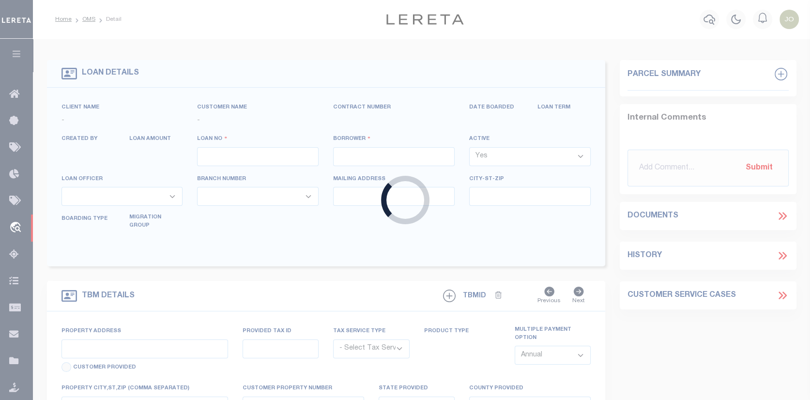
select select
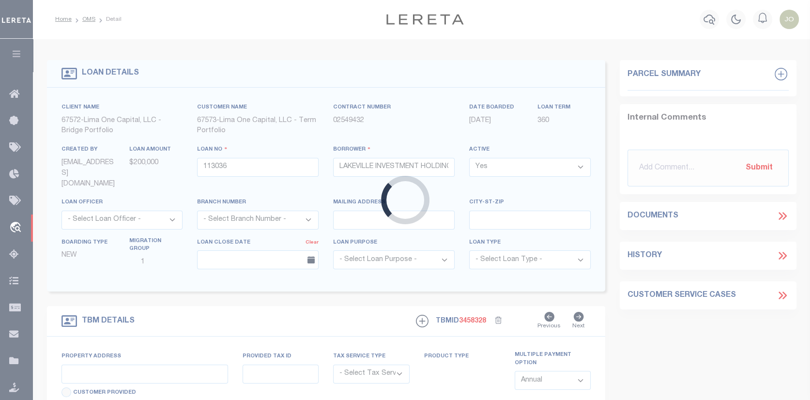
type input "[STREET_ADDRESS]"
radio input "true"
select select "Escrow"
type input "ANNAPOLIS MD 21403"
type input "113036-1"
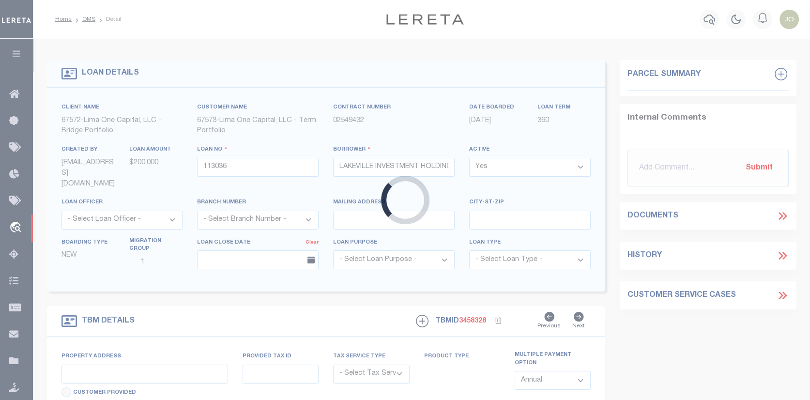
type input "MD"
type textarea "COLLECTOR: ENTITY: PARCEL: 20621290018456"
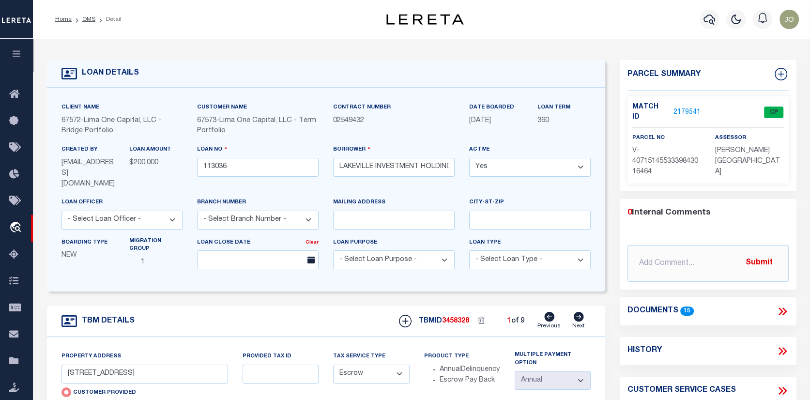
click at [680, 108] on link "2179541" at bounding box center [687, 113] width 27 height 10
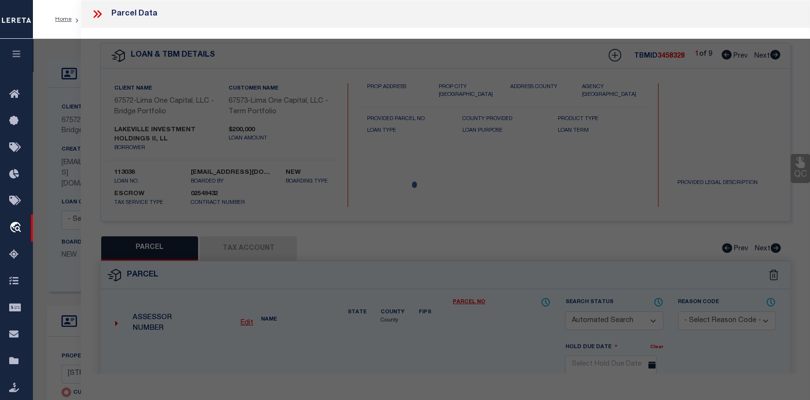
checkbox input "false"
select select "CP"
select select "AGW"
select select
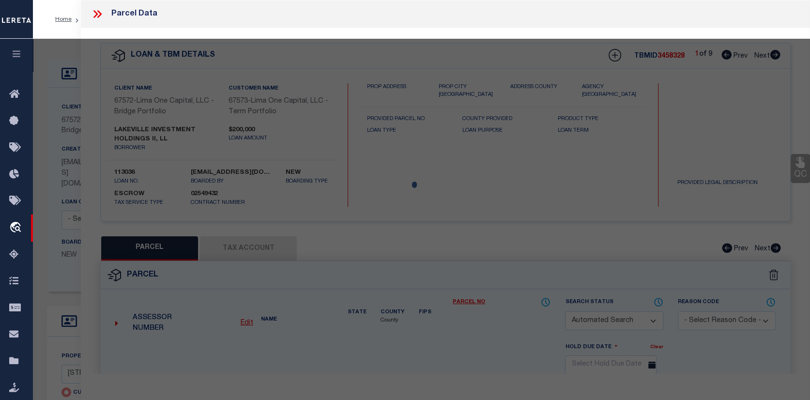
type input "[STREET_ADDRESS]"
checkbox input "false"
type input "ANNAPOLIS MD 21403"
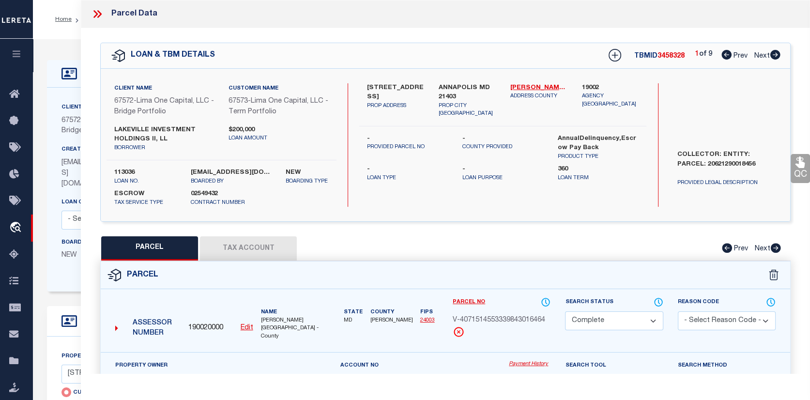
click at [534, 360] on link "Payment History" at bounding box center [530, 364] width 42 height 8
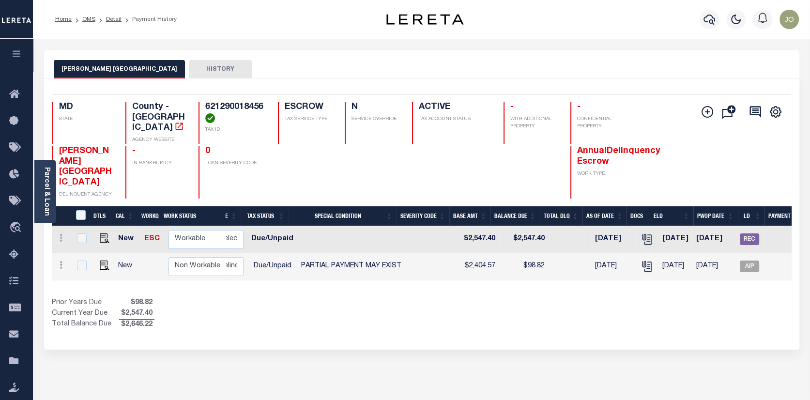
scroll to position [0, 217]
